Goal: Task Accomplishment & Management: Use online tool/utility

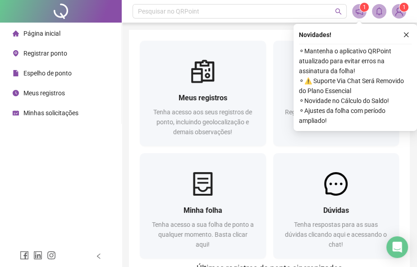
click at [406, 37] on icon "close" at bounding box center [406, 35] width 6 height 6
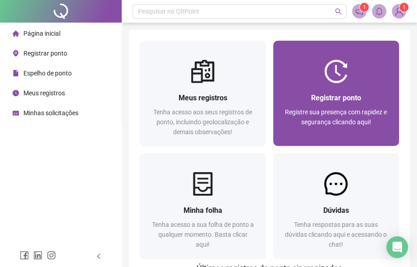
click at [351, 93] on span "Registrar ponto" at bounding box center [336, 97] width 50 height 9
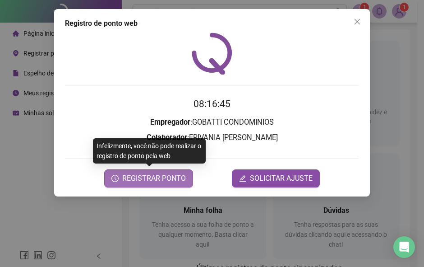
click at [148, 182] on span "REGISTRAR PONTO" at bounding box center [154, 178] width 64 height 11
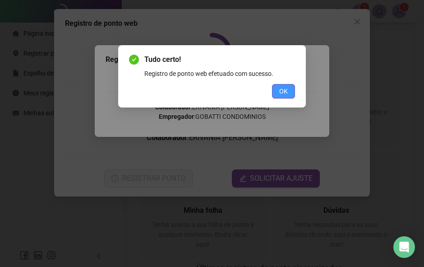
click at [276, 92] on button "OK" at bounding box center [283, 91] width 23 height 14
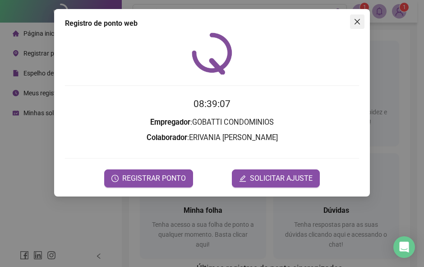
click at [358, 21] on icon "close" at bounding box center [357, 21] width 5 height 5
